Goal: Book appointment/travel/reservation

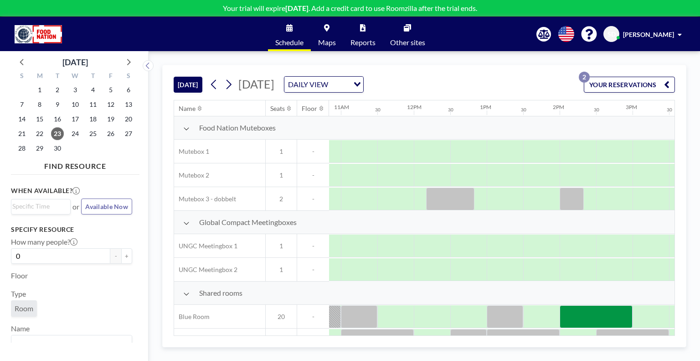
scroll to position [20, 791]
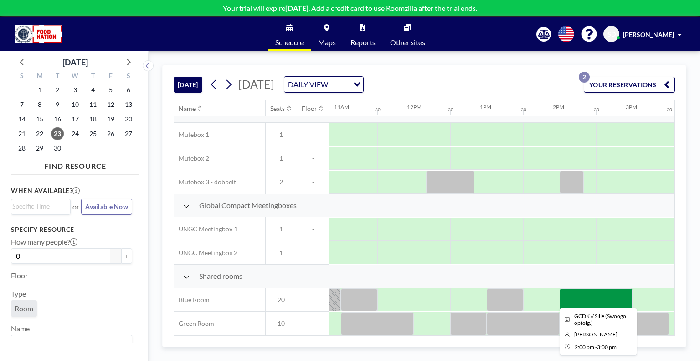
click at [570, 288] on div at bounding box center [596, 299] width 73 height 23
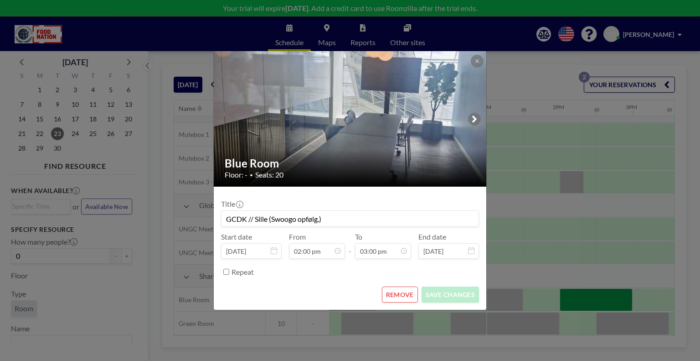
click at [403, 293] on button "REMOVE" at bounding box center [400, 294] width 36 height 16
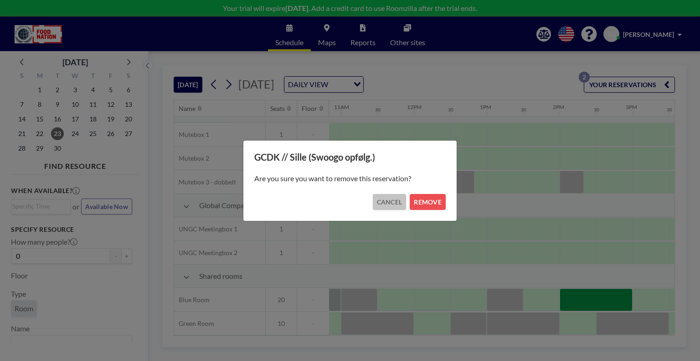
click at [393, 204] on button "CANCEL" at bounding box center [390, 202] width 34 height 16
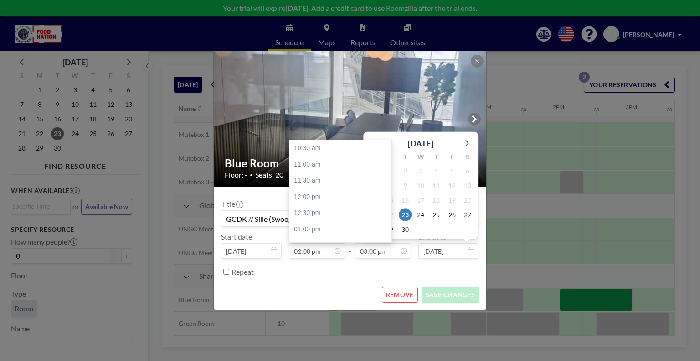
scroll to position [487, 0]
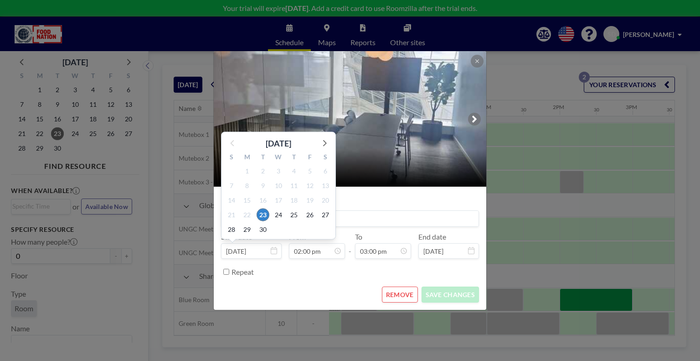
click at [248, 251] on input "[DATE]" at bounding box center [251, 251] width 61 height 16
click at [270, 250] on input "[DATE]" at bounding box center [251, 251] width 61 height 16
click at [294, 216] on span "25" at bounding box center [294, 214] width 13 height 13
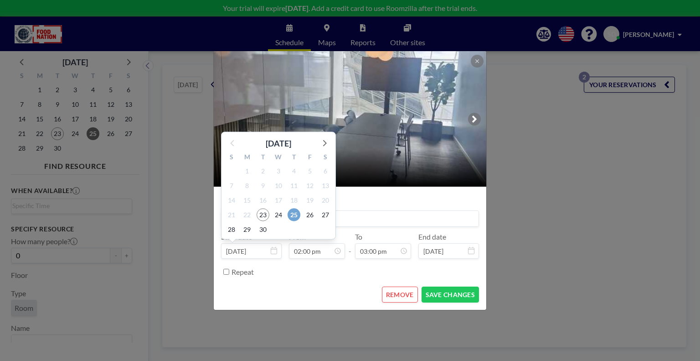
type input "[DATE]"
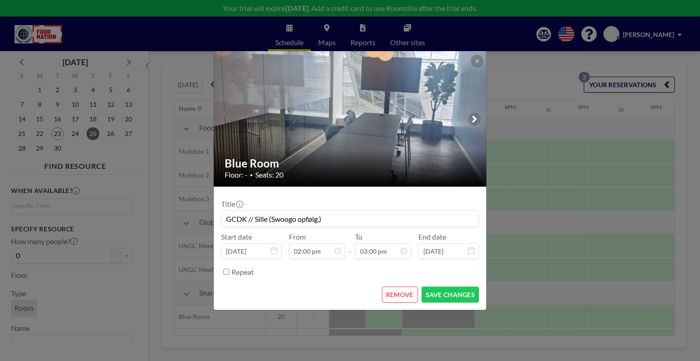
click at [403, 292] on button "REMOVE" at bounding box center [400, 294] width 36 height 16
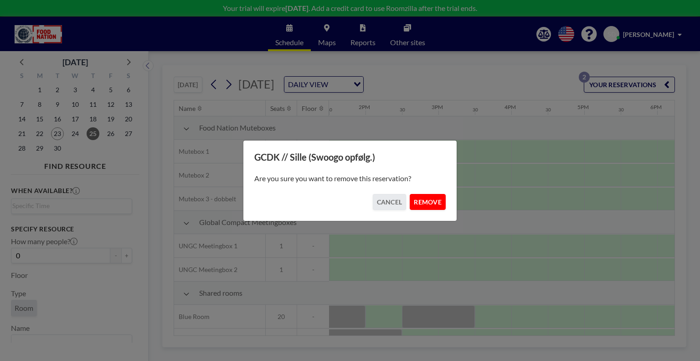
click at [424, 202] on button "REMOVE" at bounding box center [428, 202] width 36 height 16
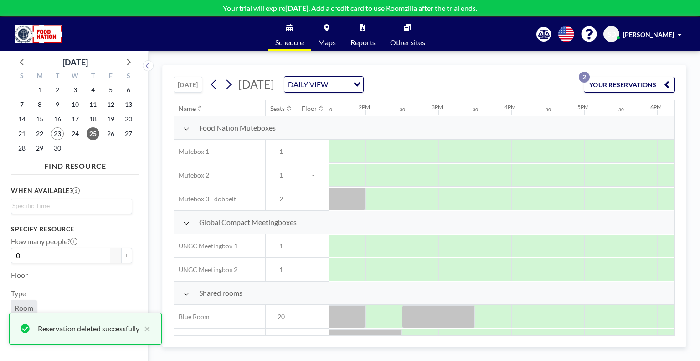
scroll to position [20, 985]
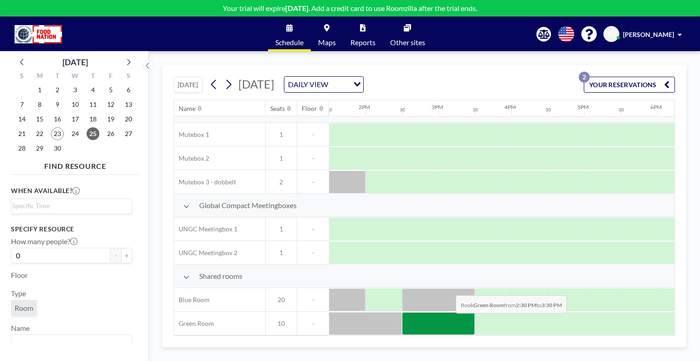
drag, startPoint x: 429, startPoint y: 318, endPoint x: 449, endPoint y: 319, distance: 19.2
click at [449, 319] on div at bounding box center [438, 323] width 73 height 23
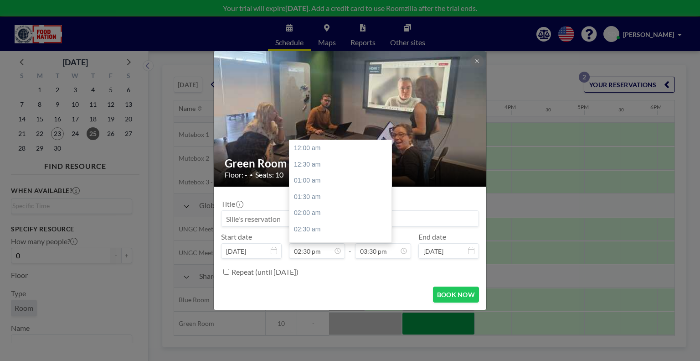
scroll to position [471, 0]
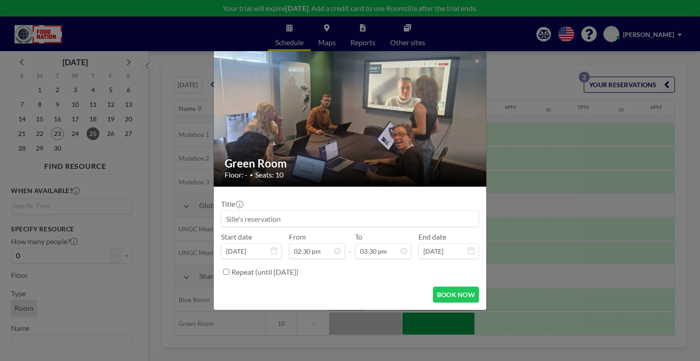
click at [293, 212] on input at bounding box center [350, 219] width 257 height 16
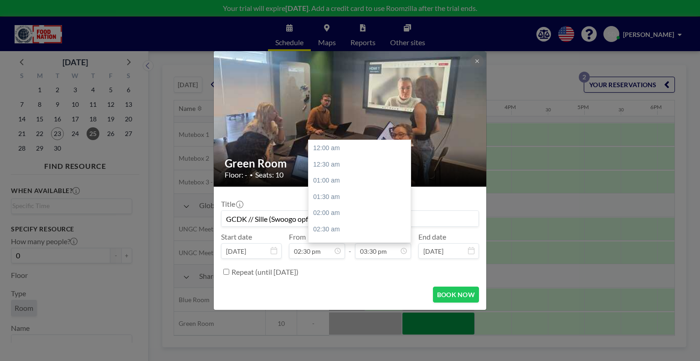
scroll to position [503, 0]
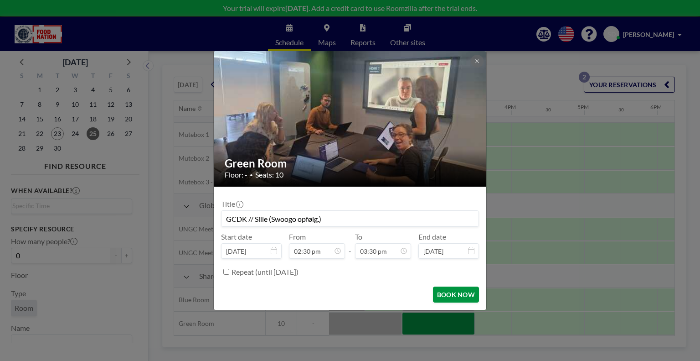
type input "GCDK // Sille (Swoogo opfølg.)"
click at [457, 294] on button "BOOK NOW" at bounding box center [456, 294] width 46 height 16
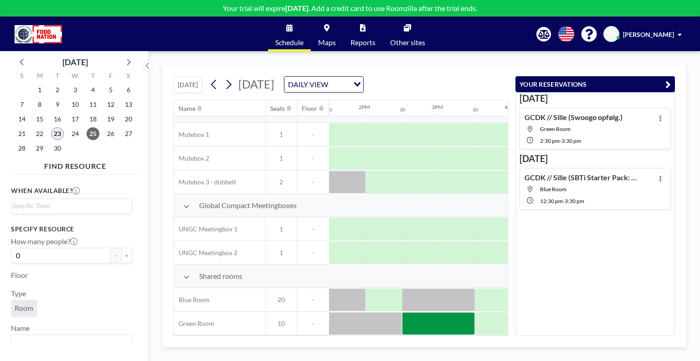
click at [61, 134] on span "23" at bounding box center [57, 133] width 13 height 13
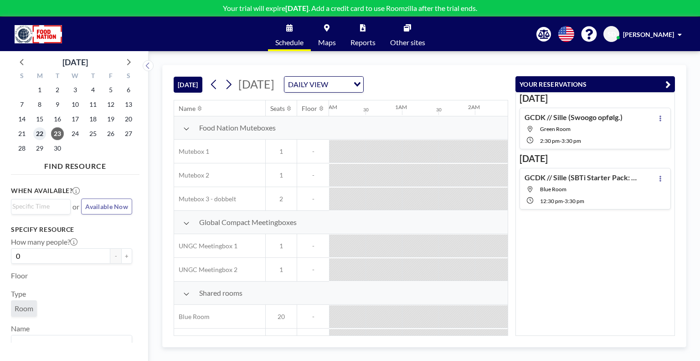
click at [40, 134] on span "22" at bounding box center [39, 133] width 13 height 13
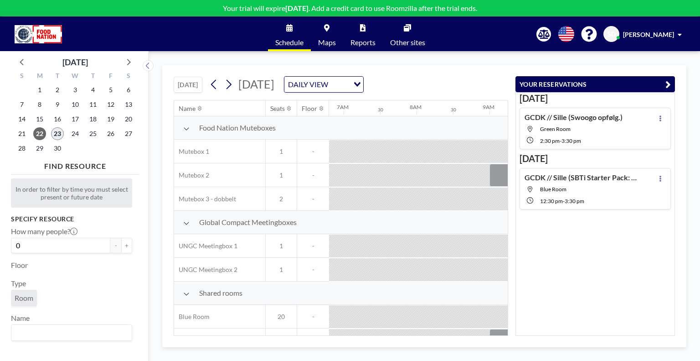
scroll to position [0, 545]
click at [58, 136] on span "23" at bounding box center [57, 133] width 13 height 13
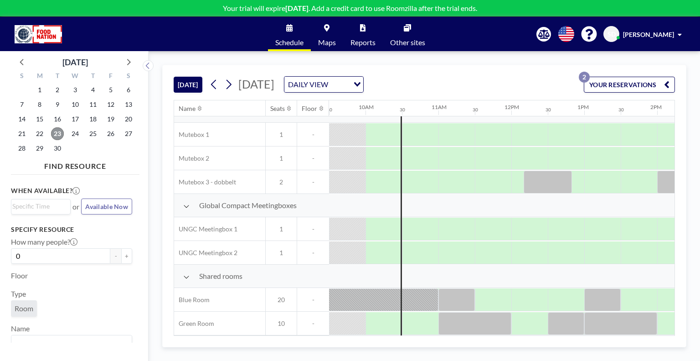
scroll to position [20, 693]
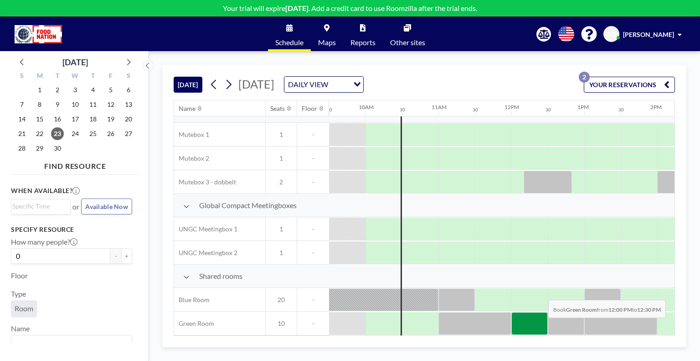
click at [541, 324] on div at bounding box center [530, 323] width 36 height 23
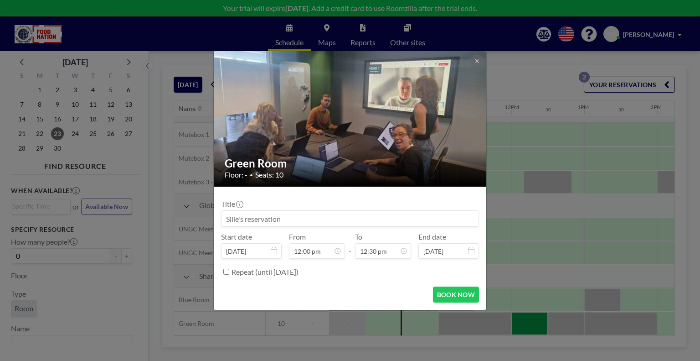
click at [541, 324] on div "Green Room Floor: - • Seats: 10 Title Start date [DATE] From 12:00 pm - To 12:3…" at bounding box center [350, 180] width 700 height 361
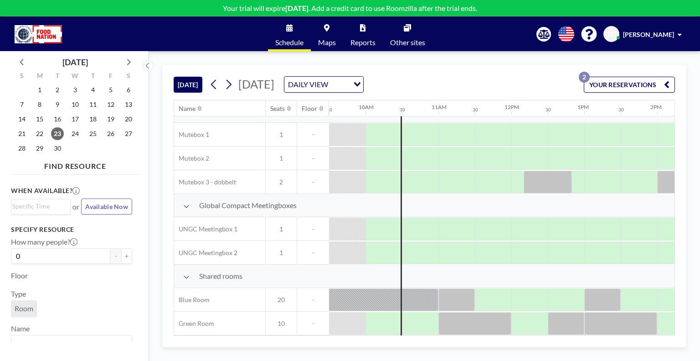
click at [541, 324] on div at bounding box center [530, 323] width 36 height 22
click at [523, 317] on div at bounding box center [530, 323] width 36 height 23
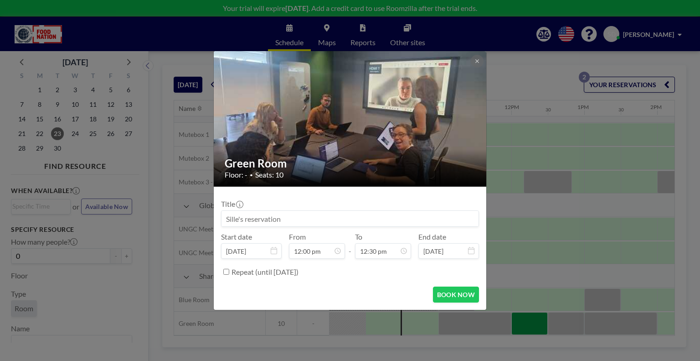
scroll to position [406, 0]
click at [295, 217] on input at bounding box center [350, 219] width 257 height 16
type input "GCDK // [PERSON_NAME] ([PERSON_NAME] kodeord)"
click at [463, 296] on button "BOOK NOW" at bounding box center [456, 294] width 46 height 16
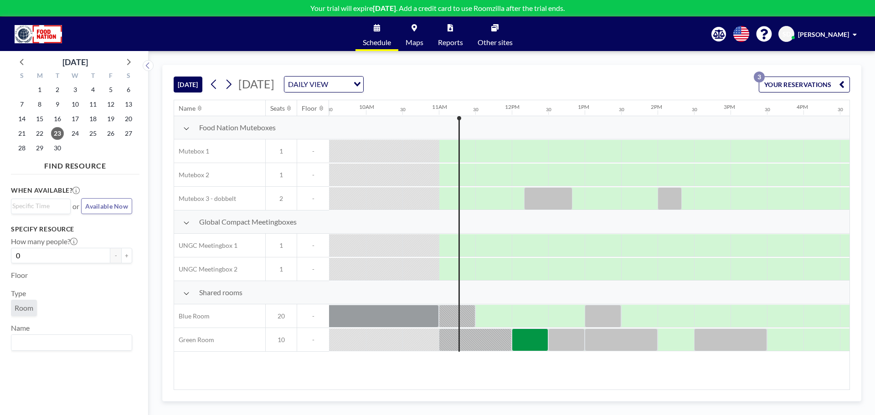
scroll to position [0, 693]
